Goal: Information Seeking & Learning: Learn about a topic

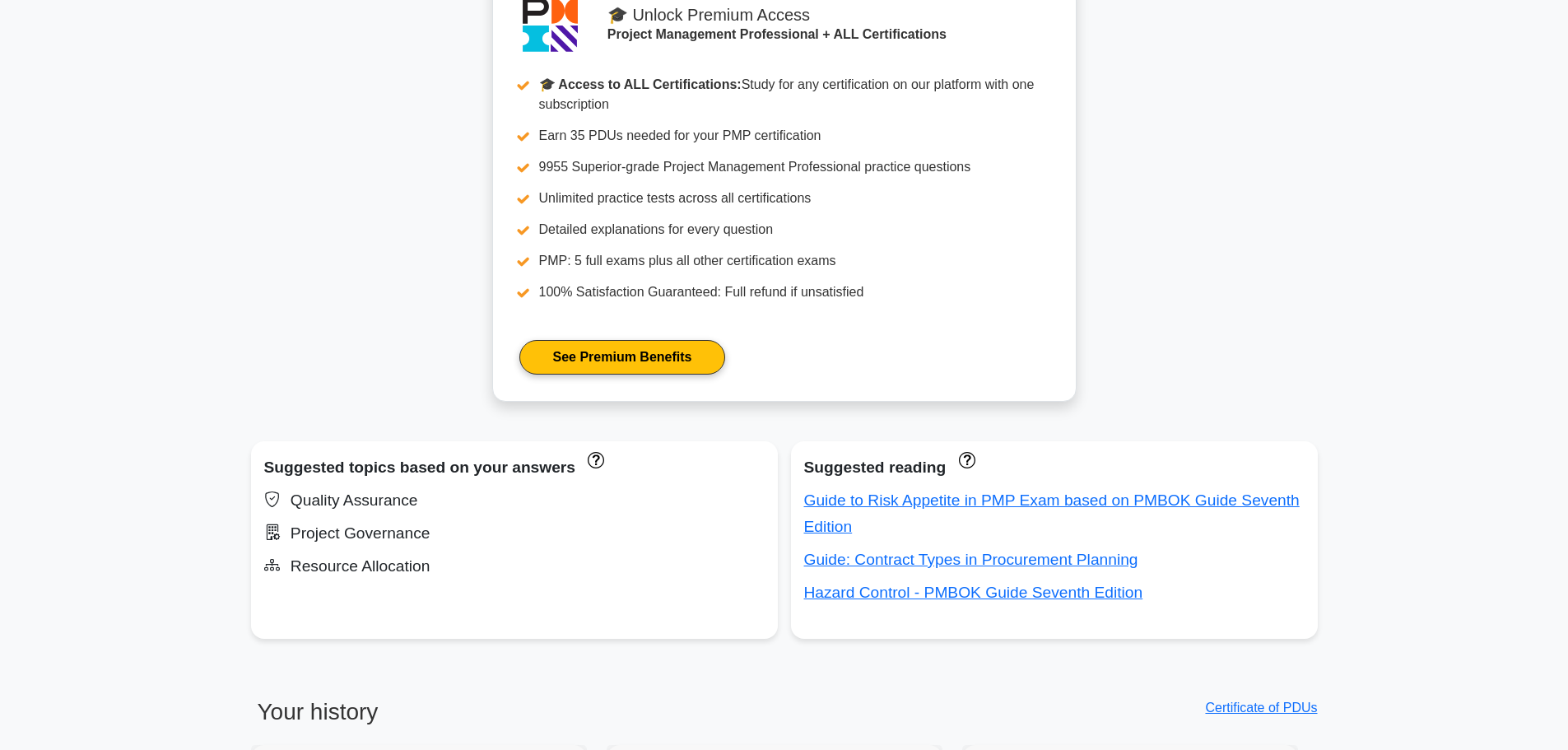
scroll to position [758, 0]
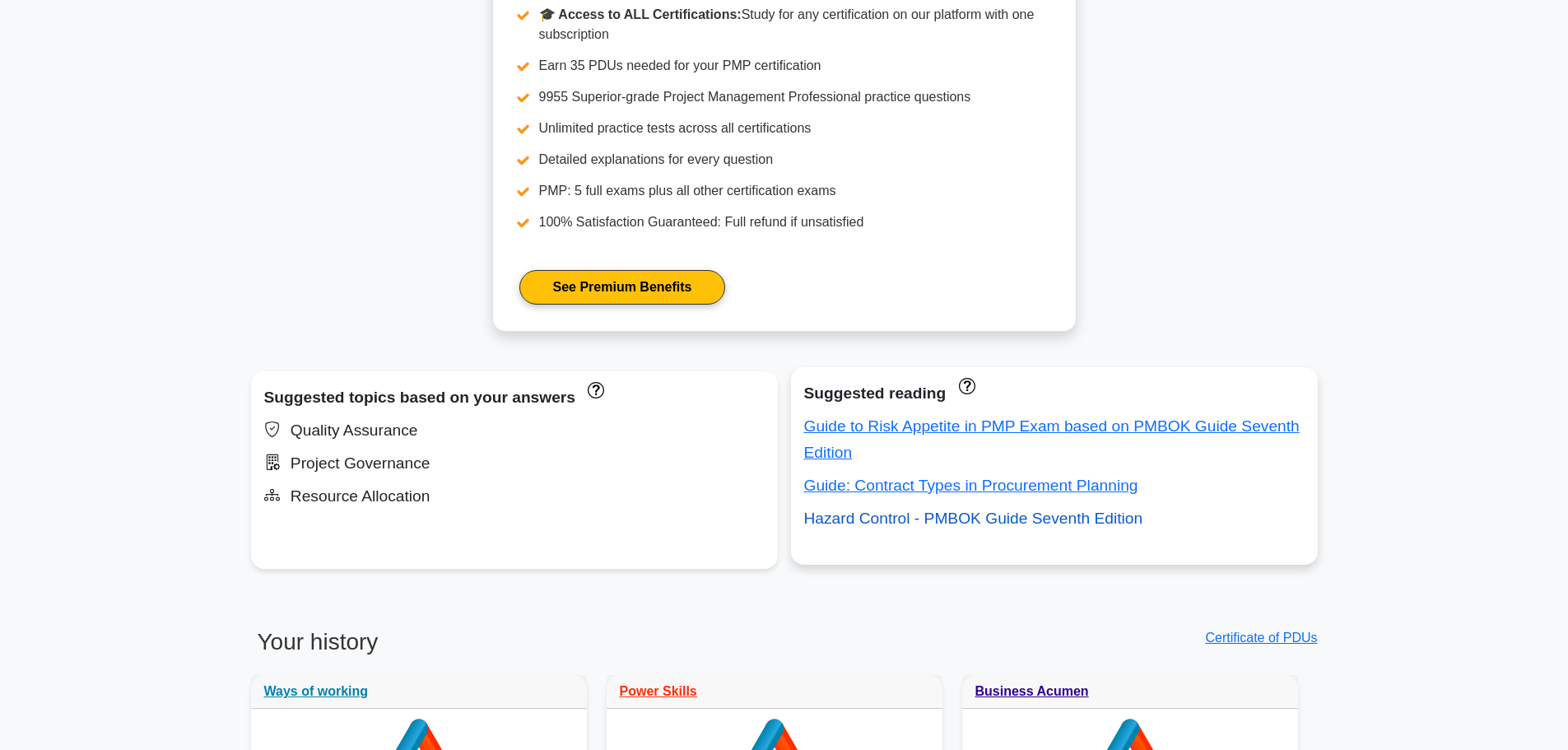
click at [944, 521] on link "Hazard Control - PMBOK Guide Seventh Edition" at bounding box center [973, 518] width 339 height 17
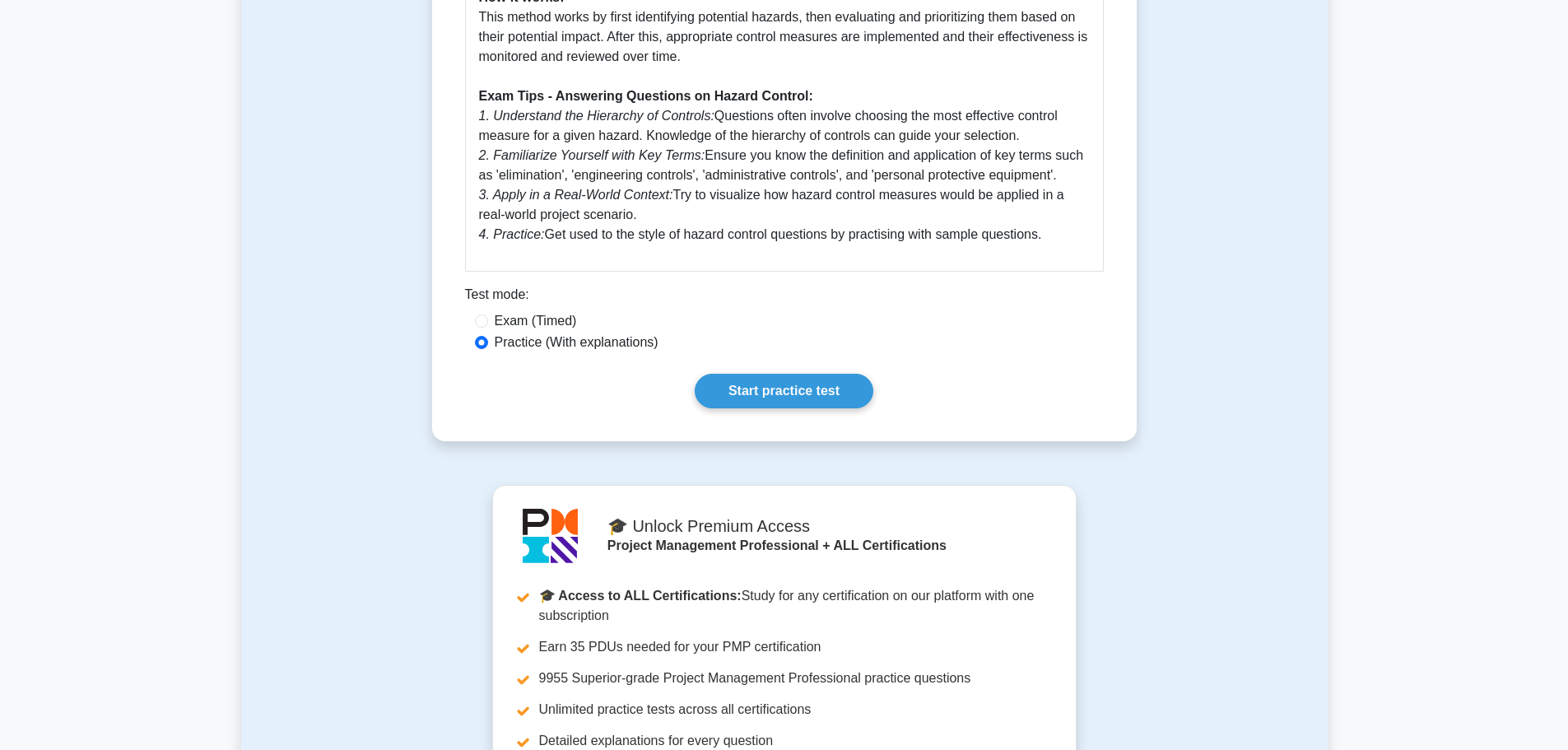
scroll to position [823, 0]
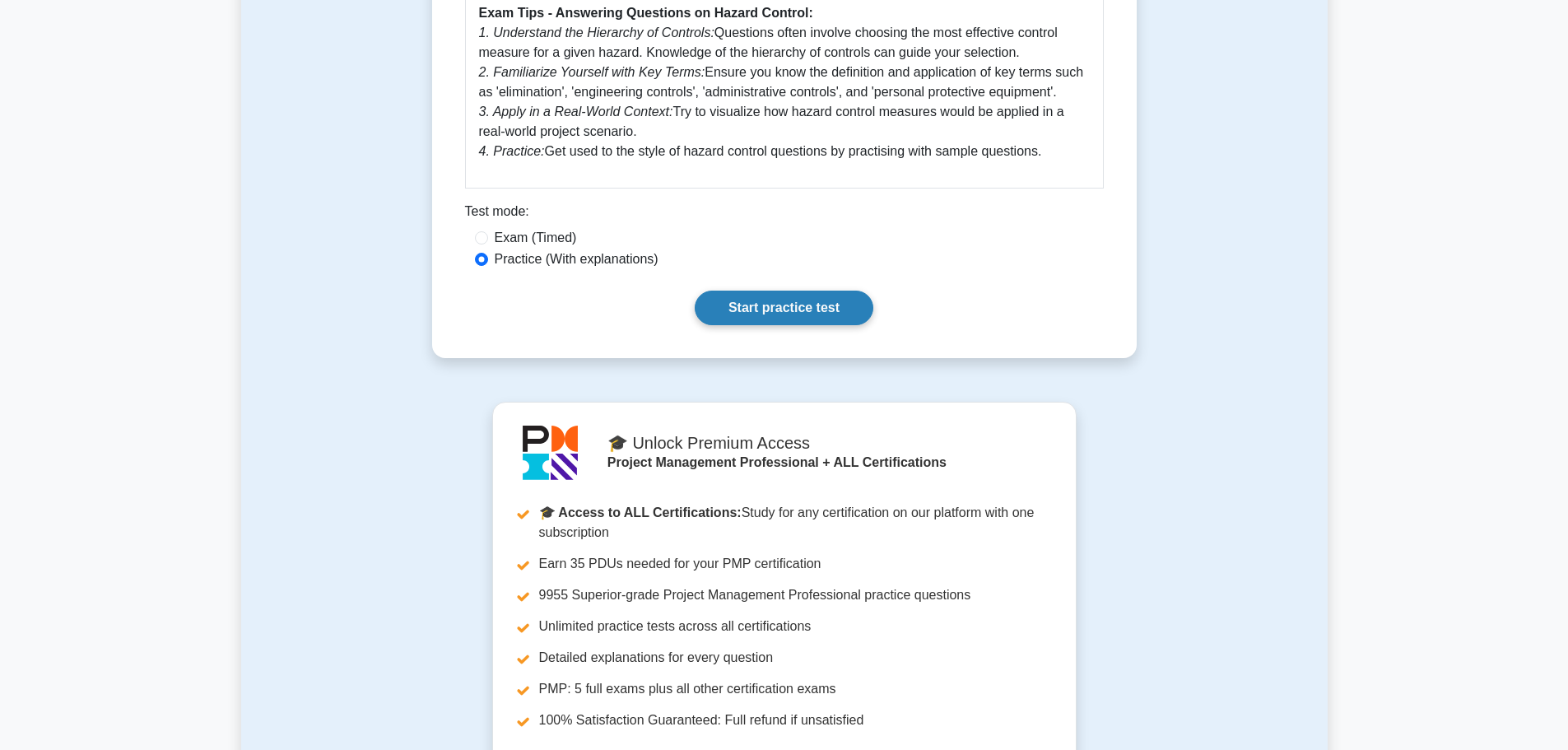
click at [768, 306] on link "Start practice test" at bounding box center [784, 308] width 179 height 34
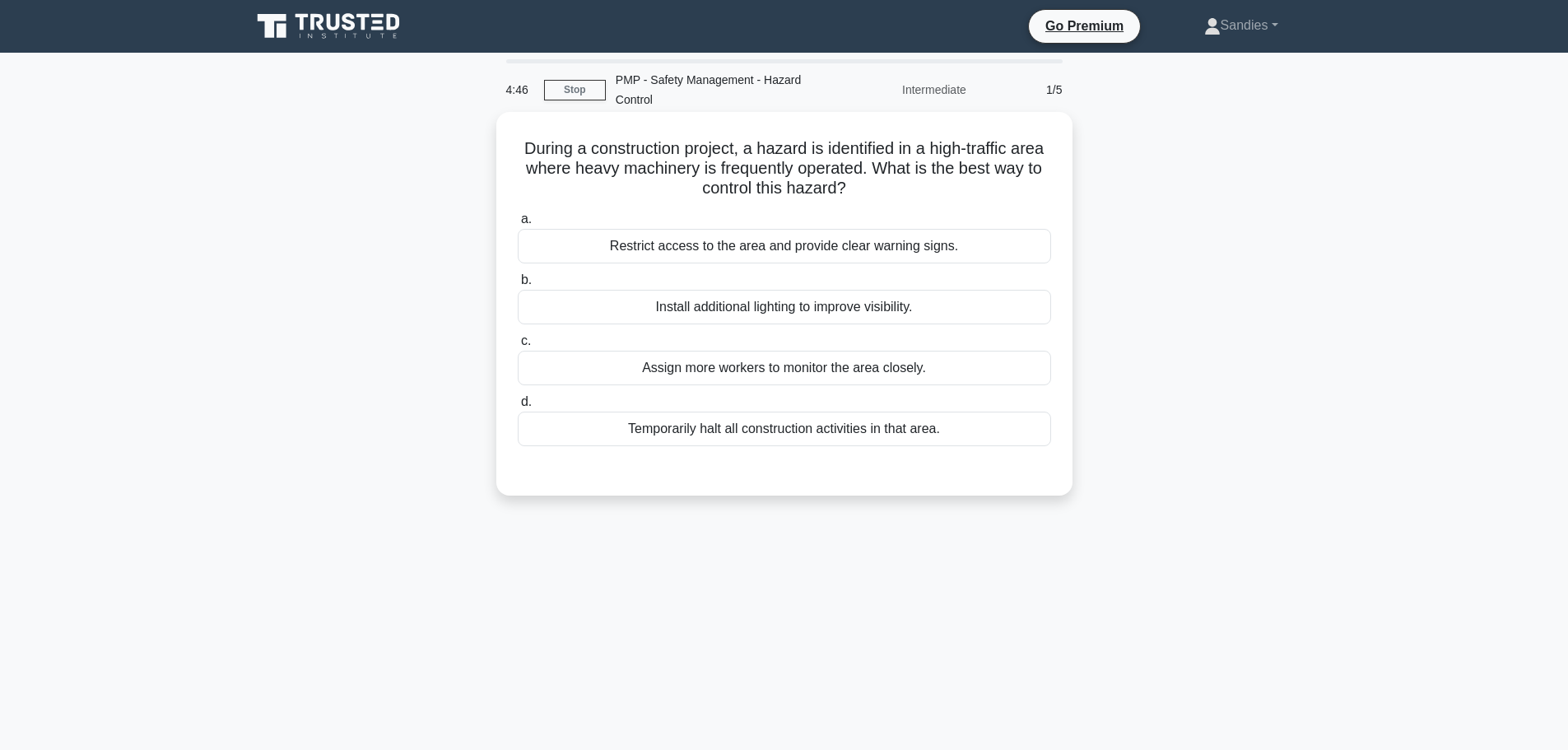
click at [759, 251] on div "Restrict access to the area and provide clear warning signs." at bounding box center [784, 246] width 534 height 34
click at [518, 225] on input "a. Restrict access to the area and provide clear warning signs." at bounding box center [518, 219] width 0 height 11
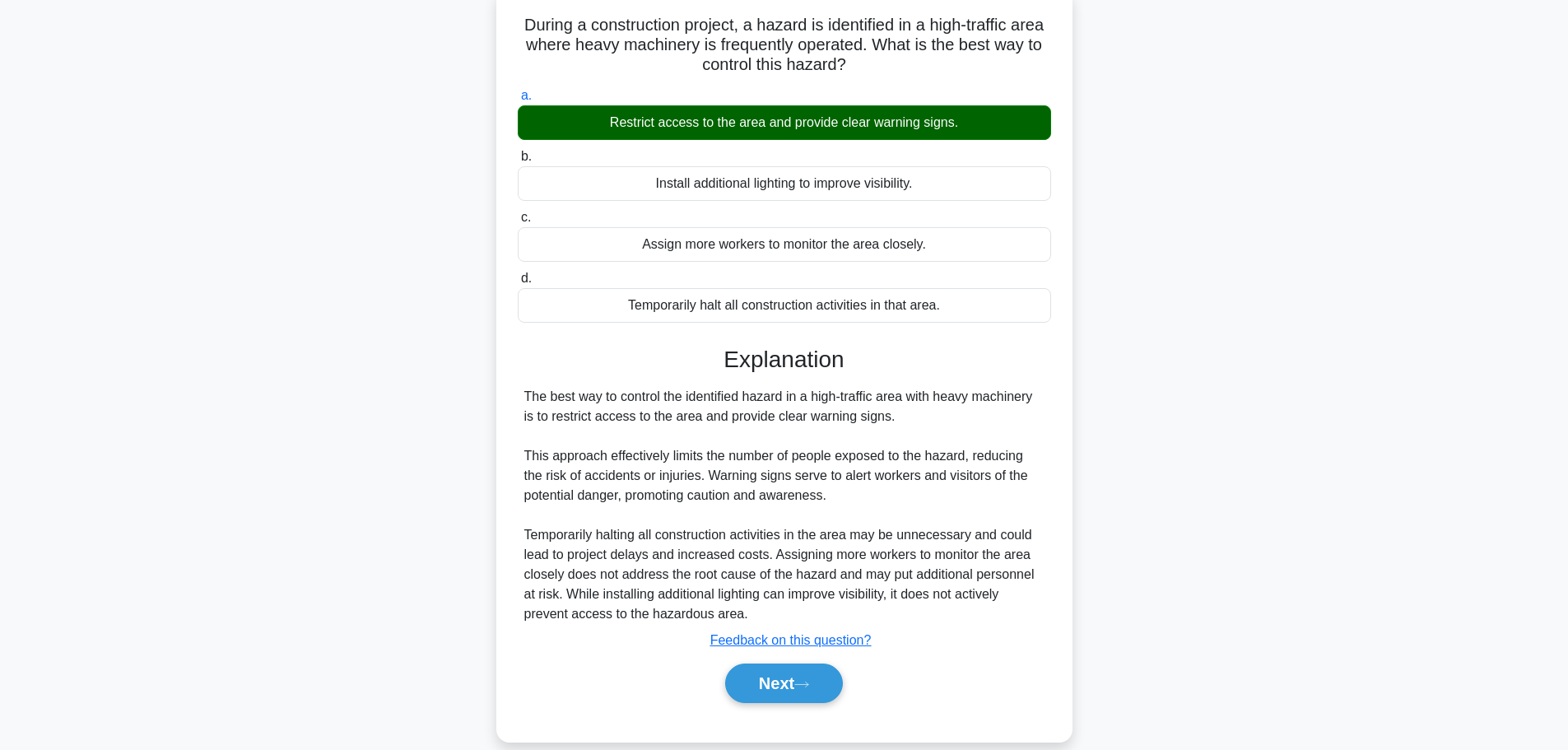
scroll to position [148, 0]
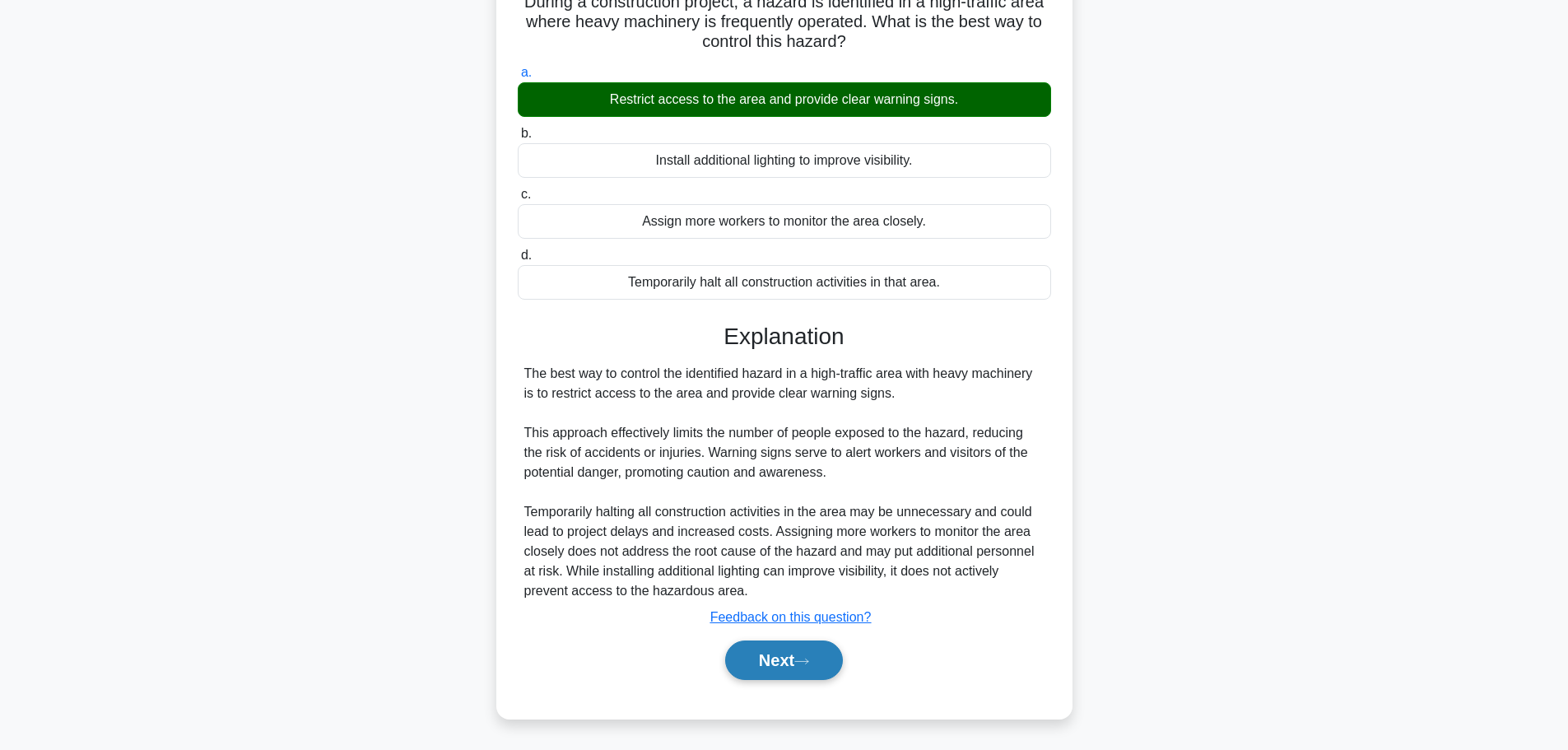
click at [787, 663] on button "Next" at bounding box center [784, 661] width 118 height 40
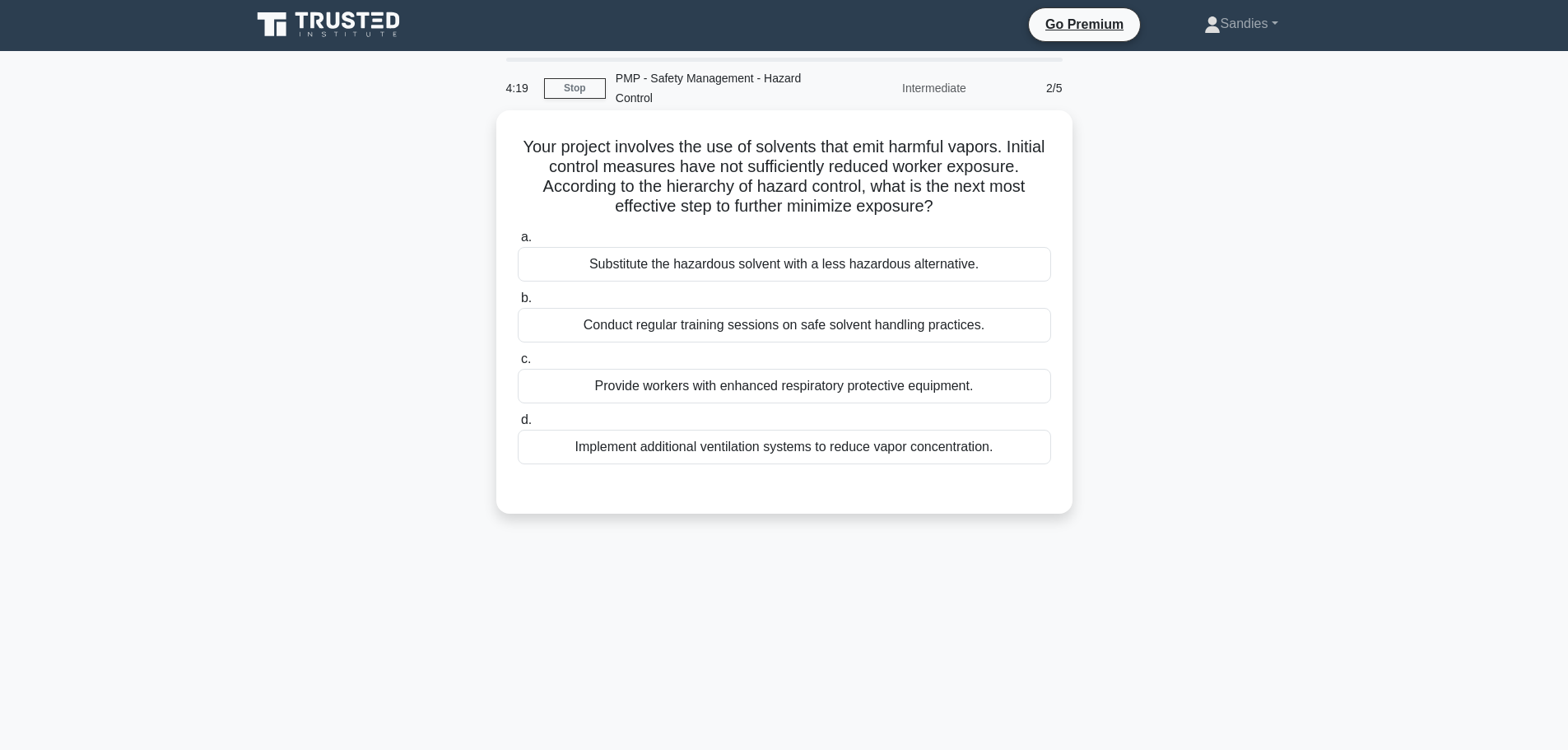
scroll to position [0, 0]
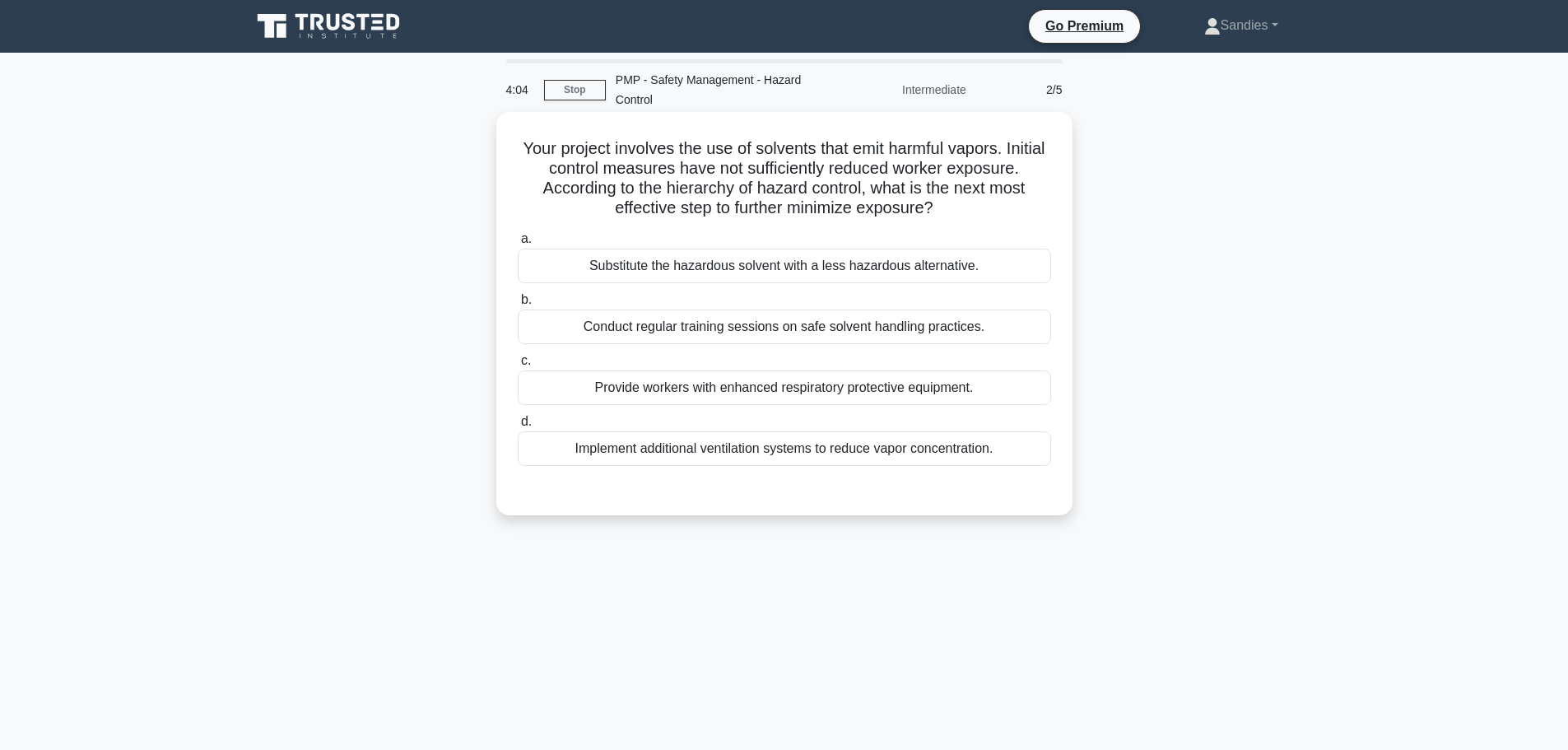
click at [837, 387] on div "Provide workers with enhanced respiratory protective equipment." at bounding box center [784, 388] width 534 height 34
click at [518, 366] on input "c. Provide workers with enhanced respiratory protective equipment." at bounding box center [518, 361] width 0 height 11
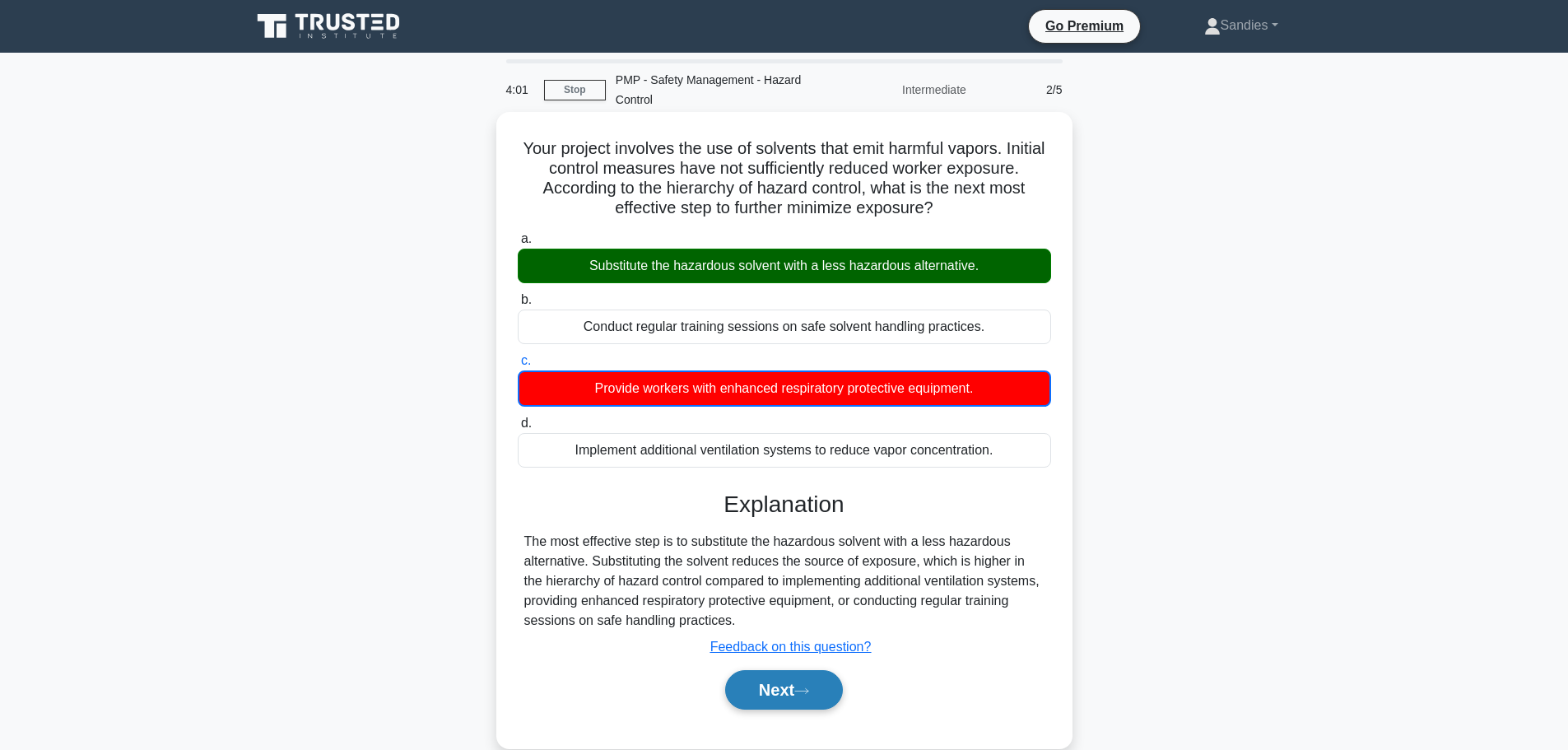
click at [776, 688] on button "Next" at bounding box center [784, 690] width 118 height 40
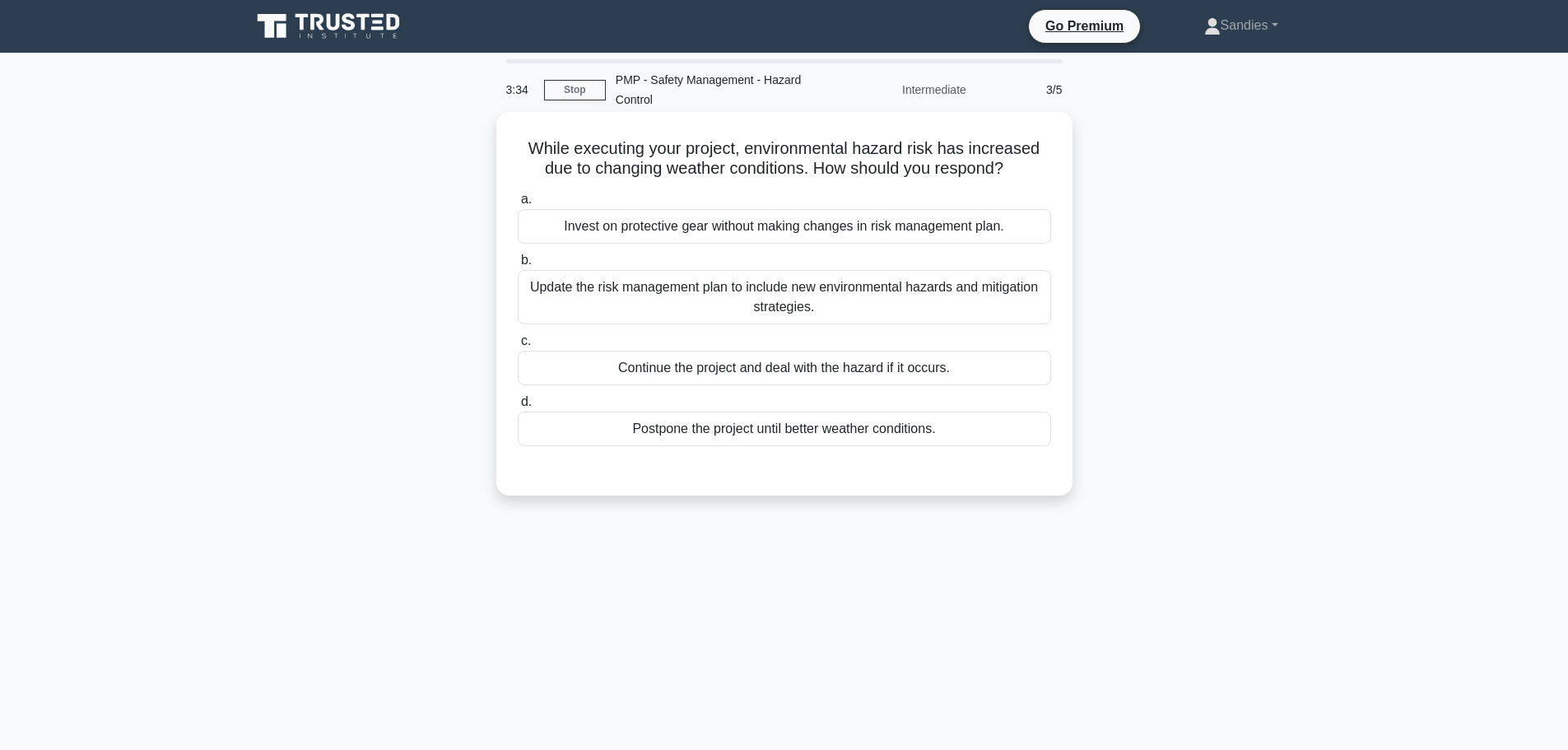
click at [777, 289] on div "Update the risk management plan to include new environmental hazards and mitiga…" at bounding box center [784, 297] width 534 height 54
click at [518, 266] on input "b. Update the risk management plan to include new environmental hazards and mit…" at bounding box center [518, 261] width 0 height 11
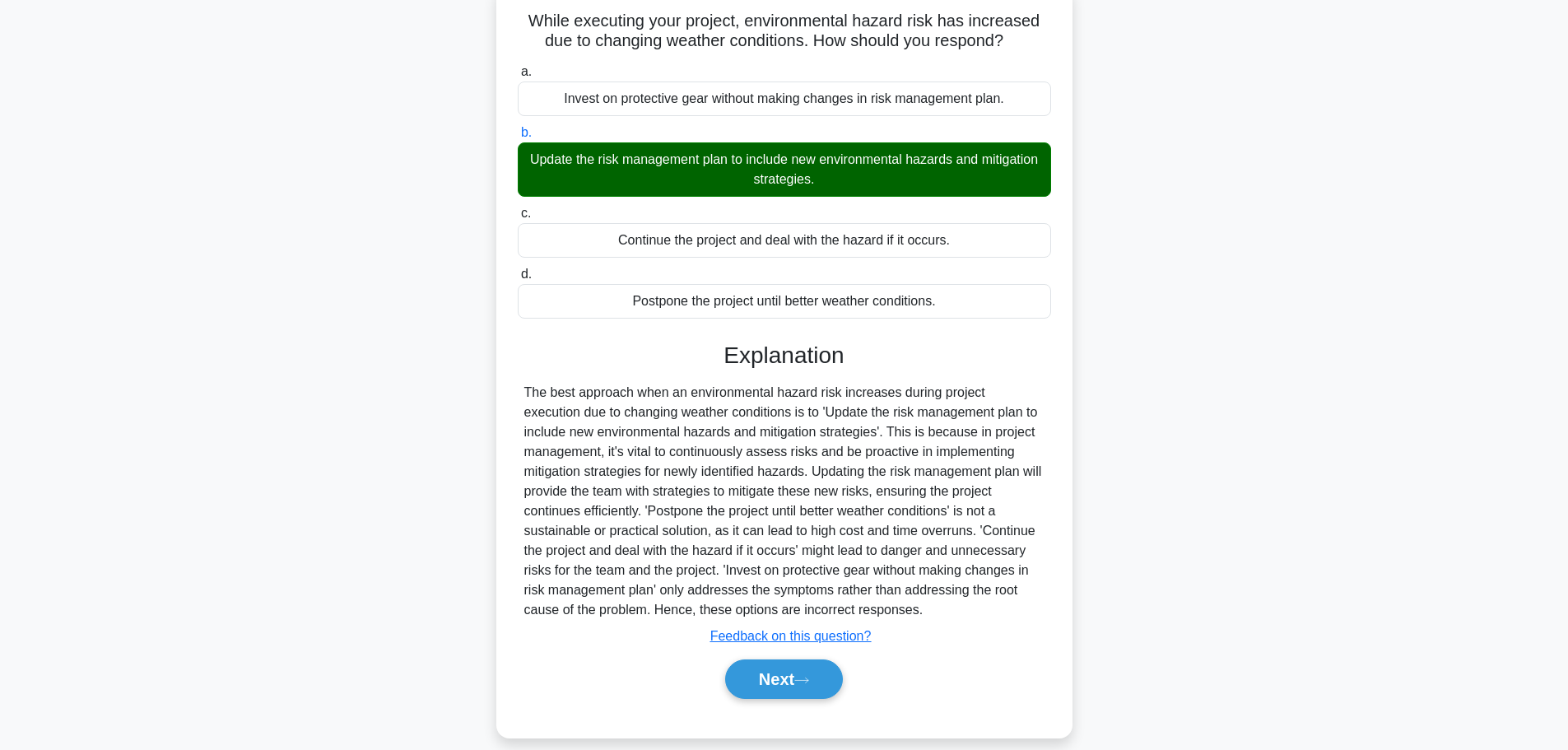
scroll to position [148, 0]
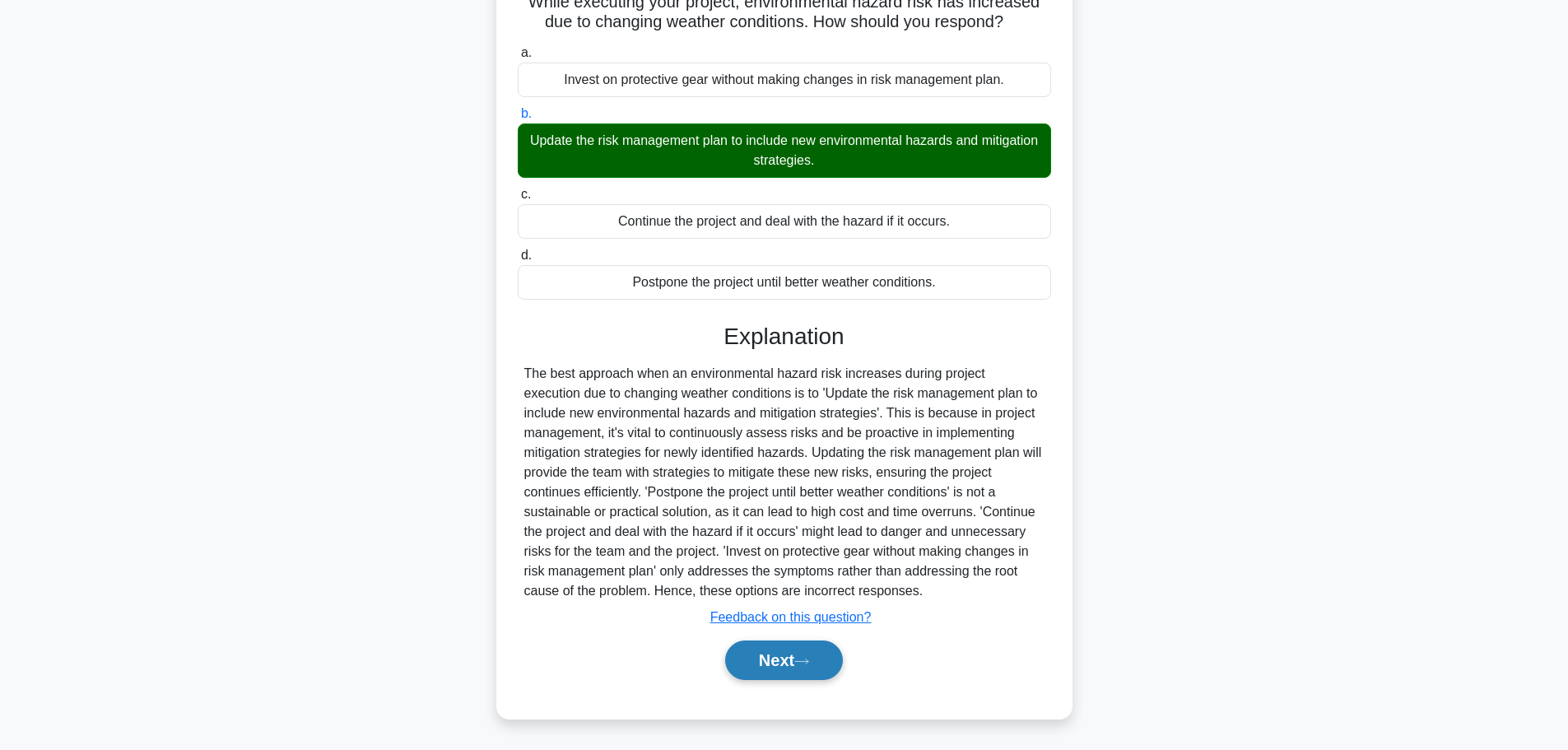
click at [793, 664] on button "Next" at bounding box center [784, 661] width 118 height 40
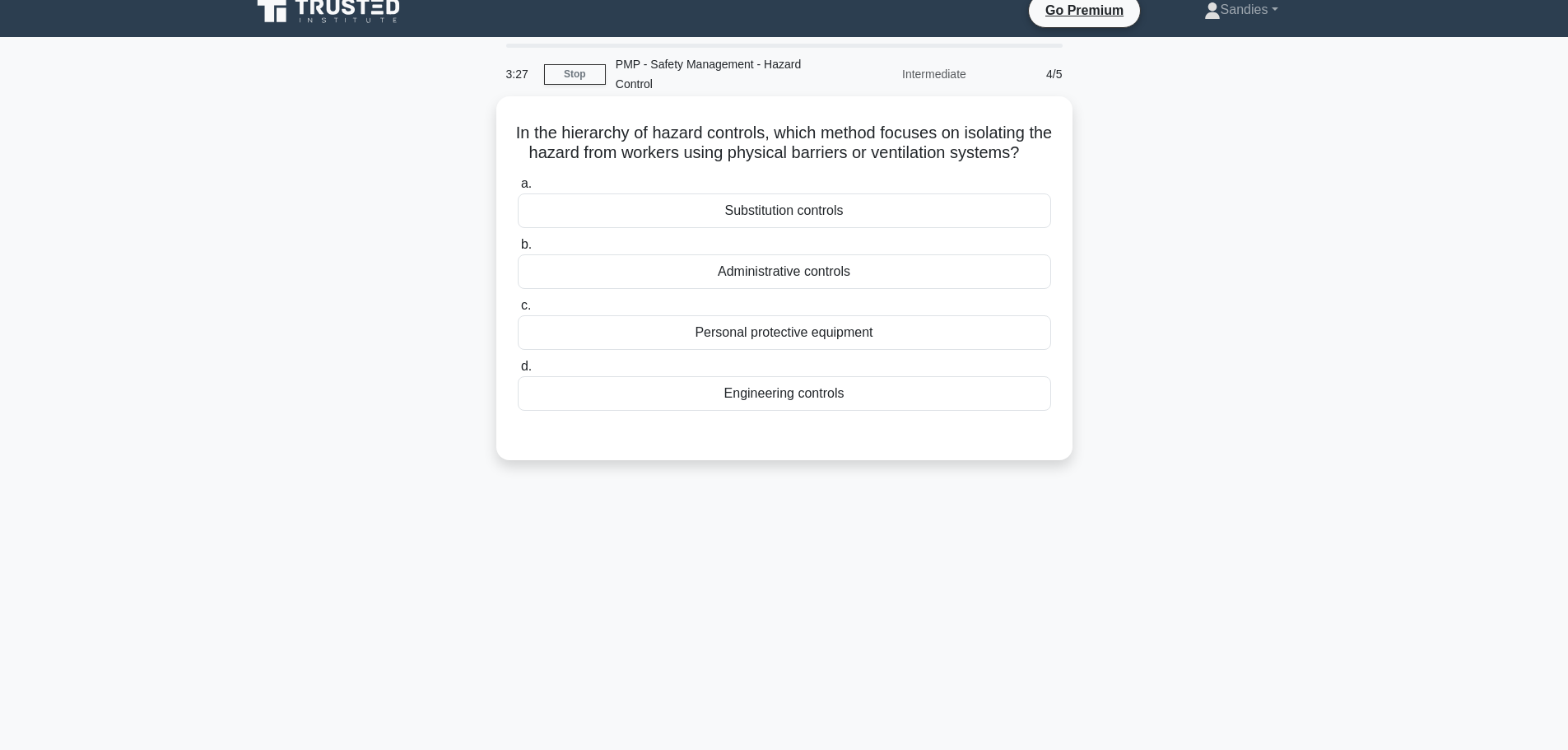
scroll to position [0, 0]
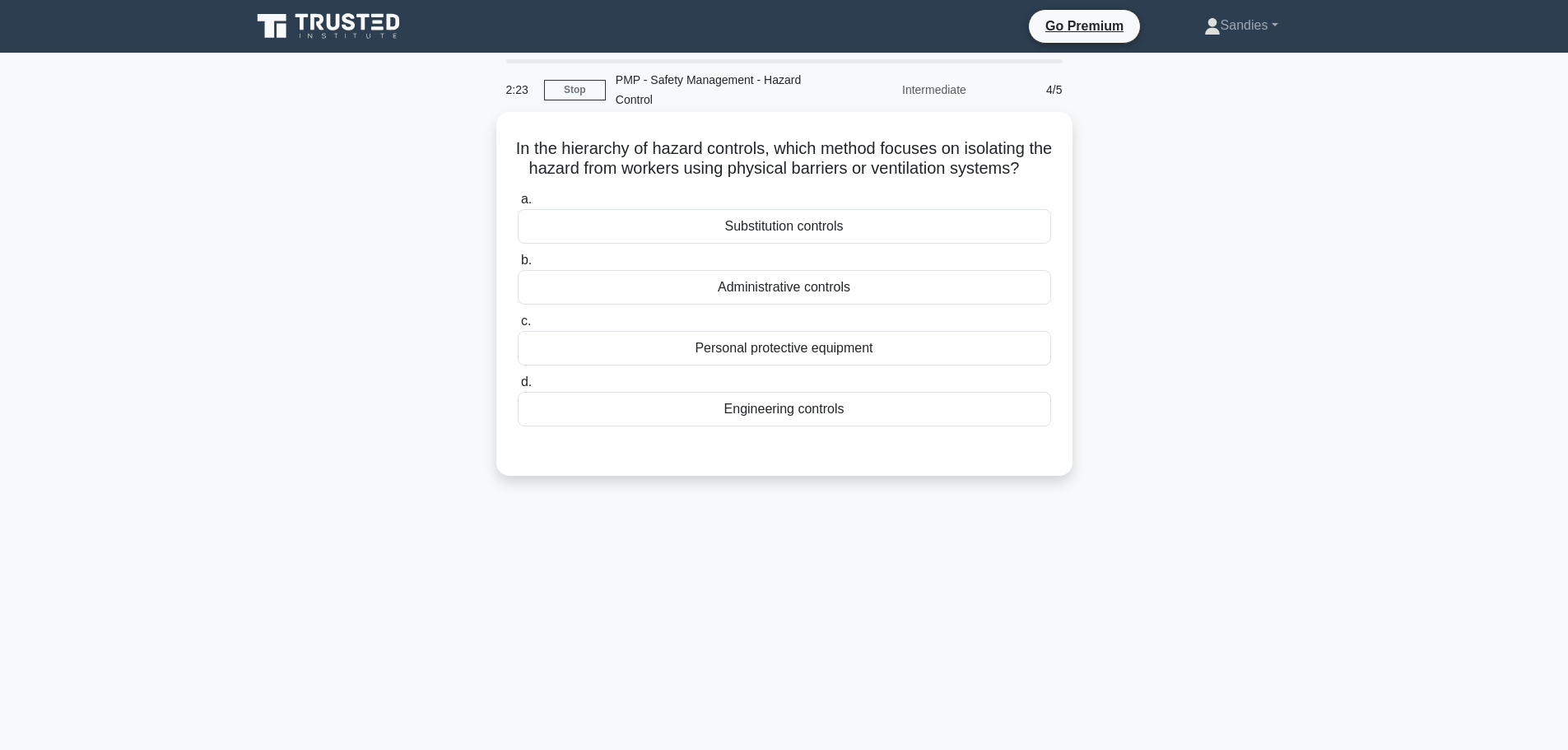
click at [770, 365] on div "Personal protective equipment" at bounding box center [784, 348] width 534 height 34
click at [518, 327] on input "c. Personal protective equipment" at bounding box center [518, 322] width 0 height 11
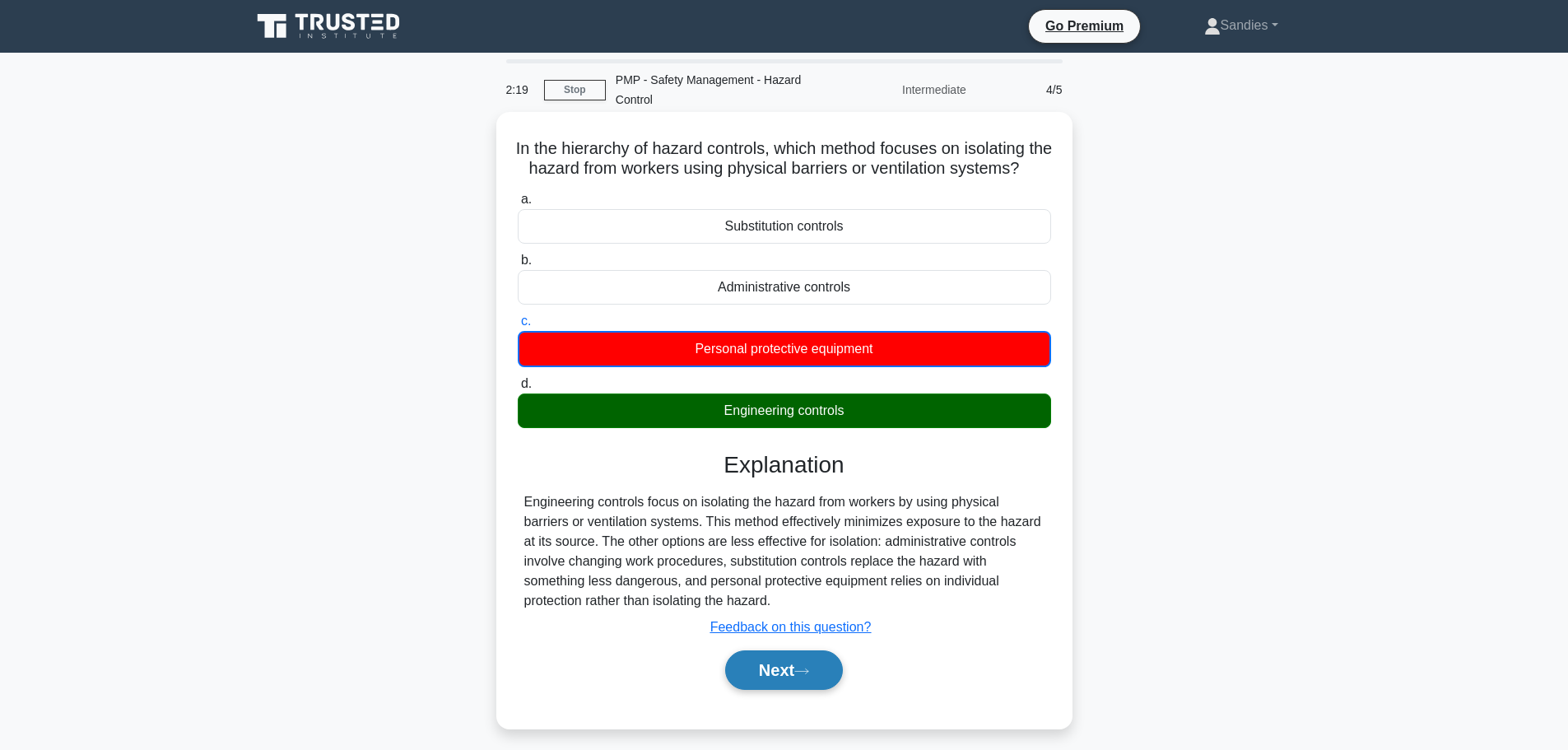
click at [776, 688] on button "Next" at bounding box center [784, 670] width 118 height 40
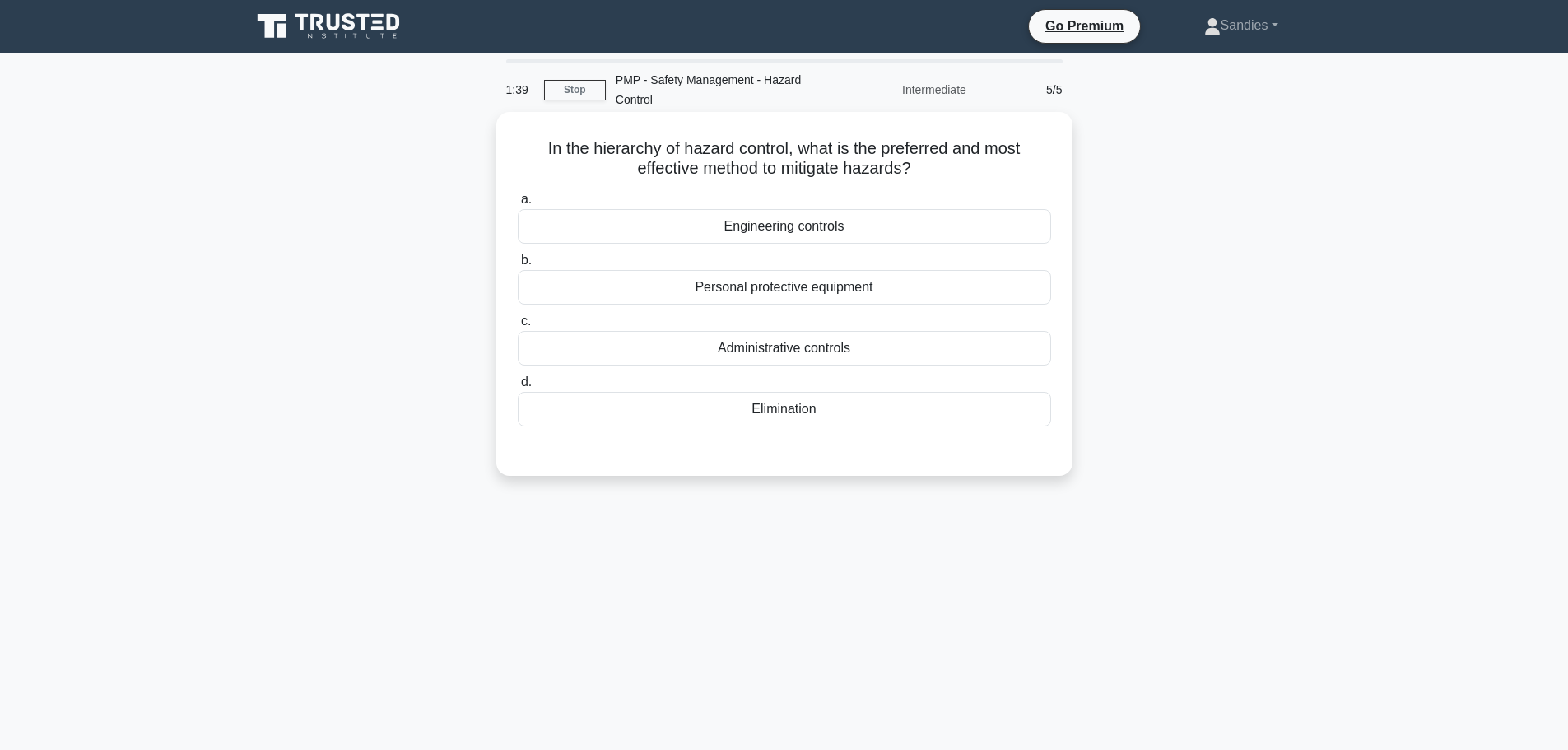
click at [793, 404] on div "Elimination" at bounding box center [784, 409] width 534 height 34
click at [518, 388] on input "d. Elimination" at bounding box center [518, 383] width 0 height 11
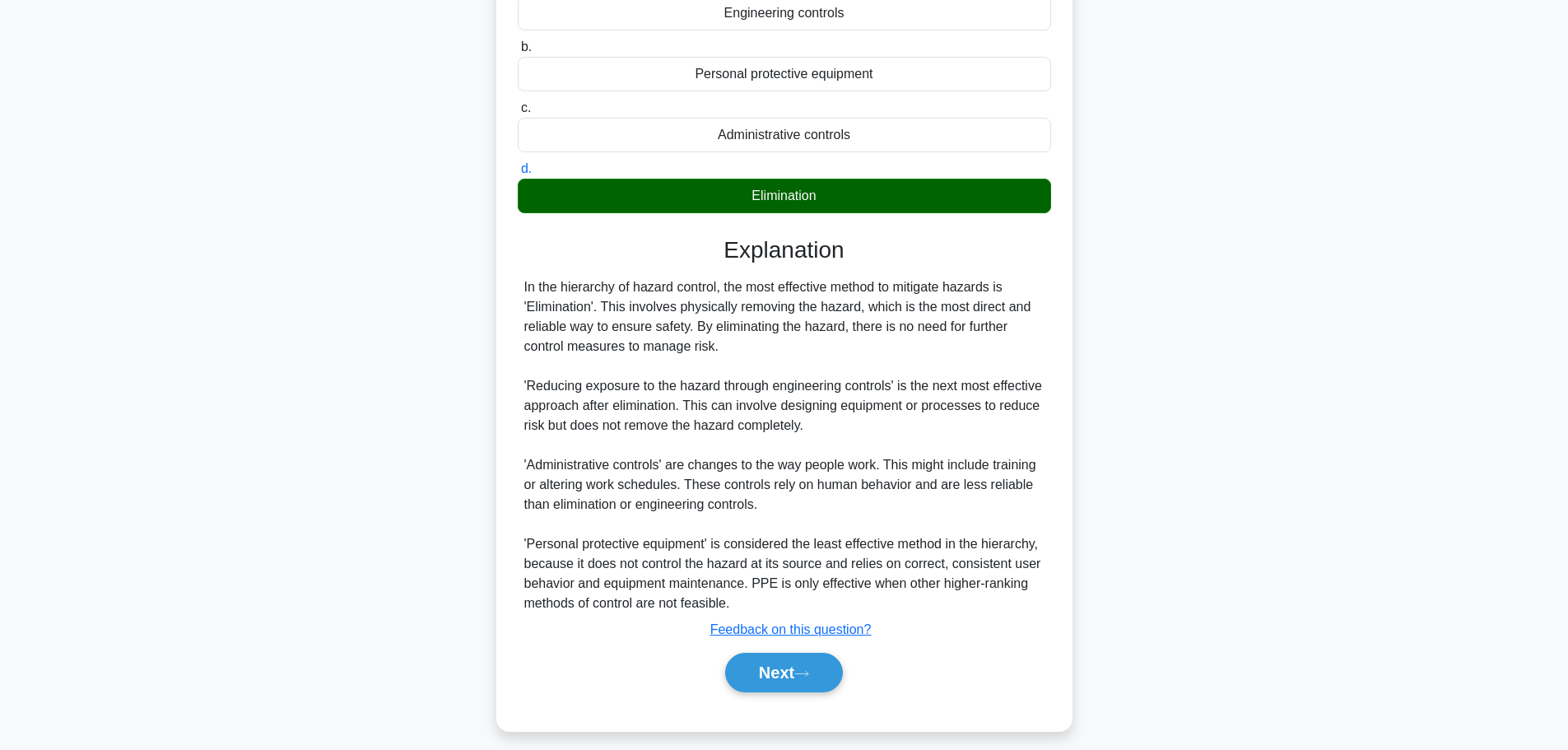
scroll to position [227, 0]
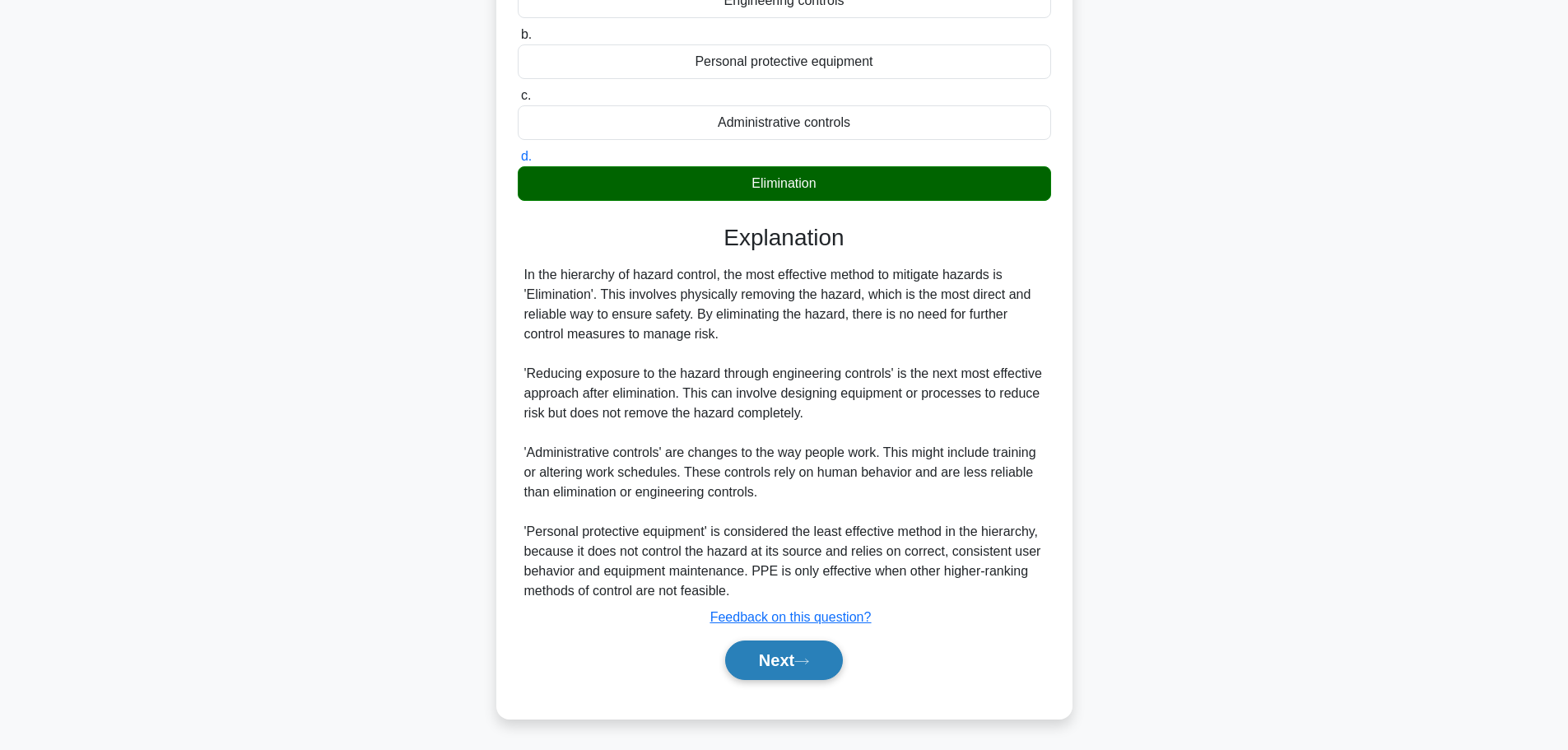
click at [789, 672] on button "Next" at bounding box center [784, 661] width 118 height 40
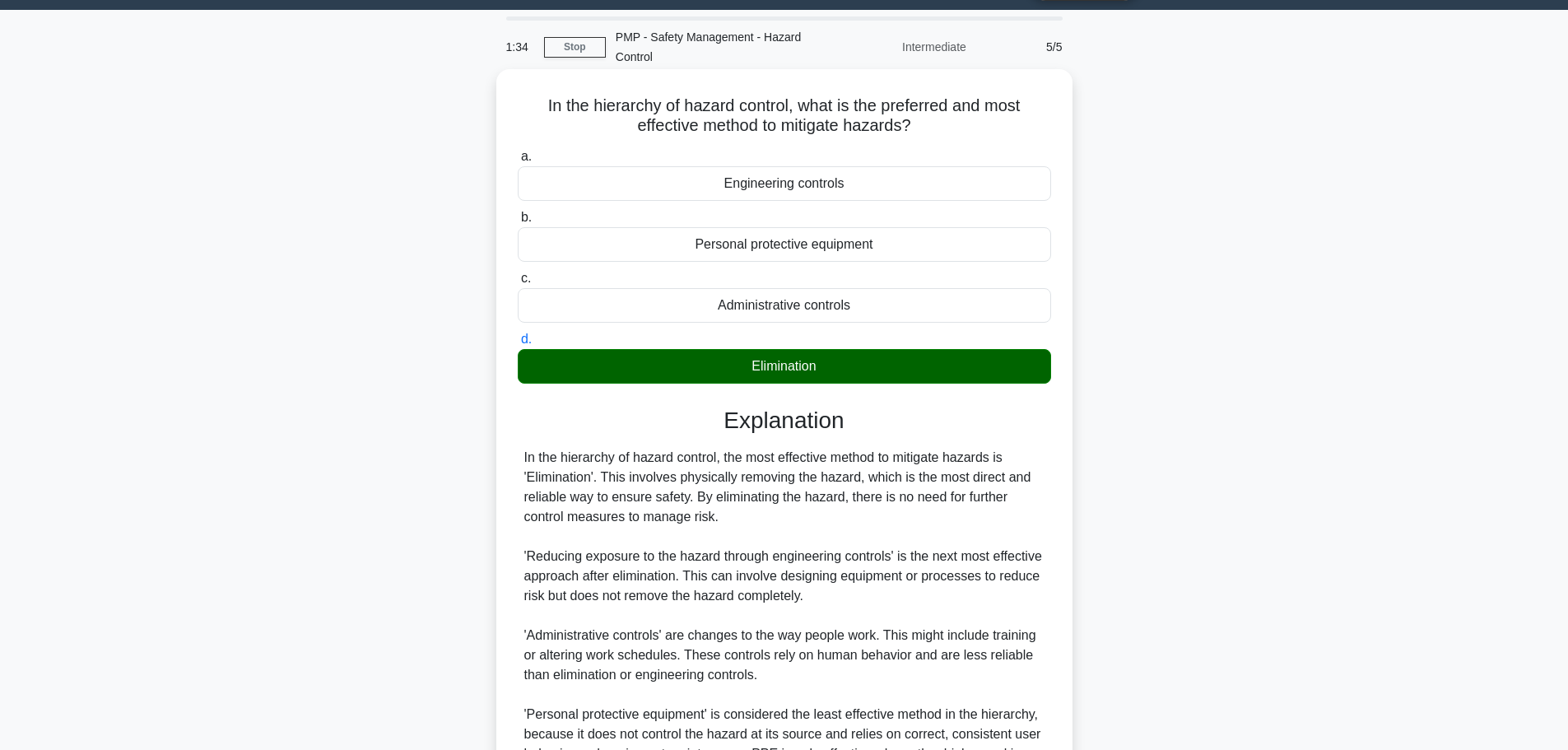
scroll to position [0, 0]
